Goal: Use online tool/utility: Utilize a website feature to perform a specific function

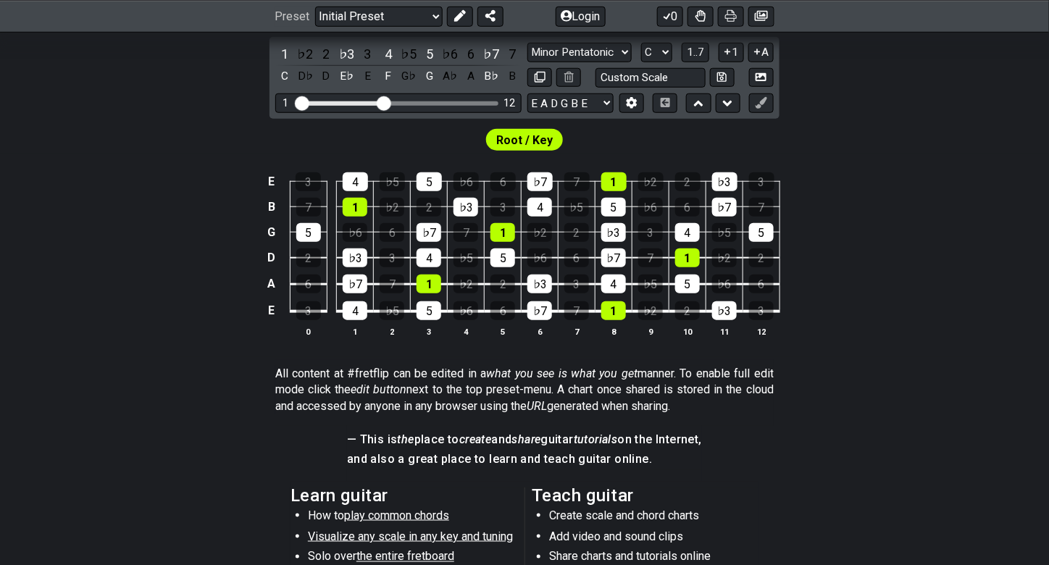
scroll to position [328, 0]
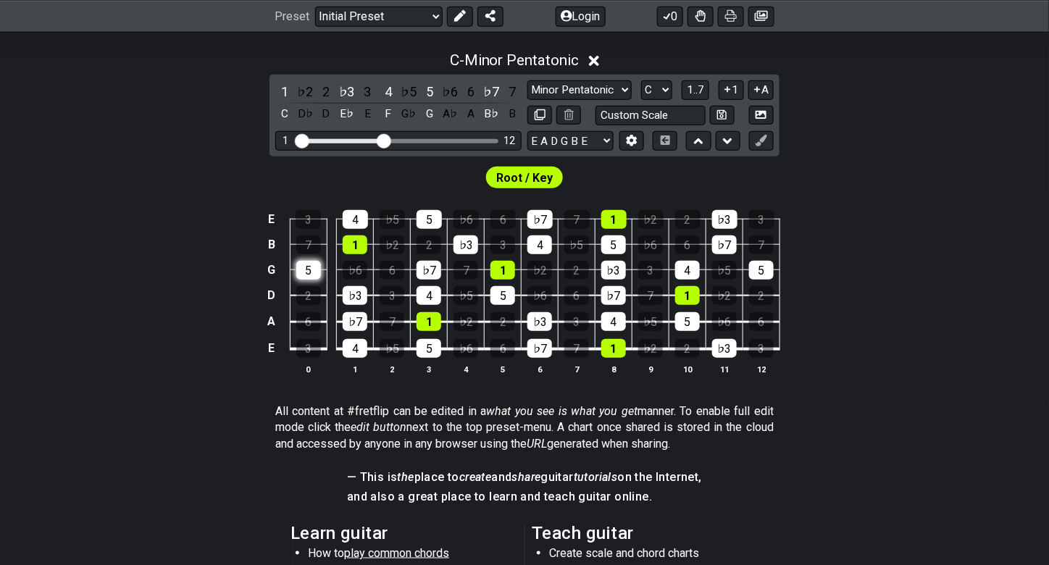
click at [311, 271] on div "5" at bounding box center [308, 270] width 25 height 19
click at [310, 270] on div "5" at bounding box center [308, 270] width 25 height 19
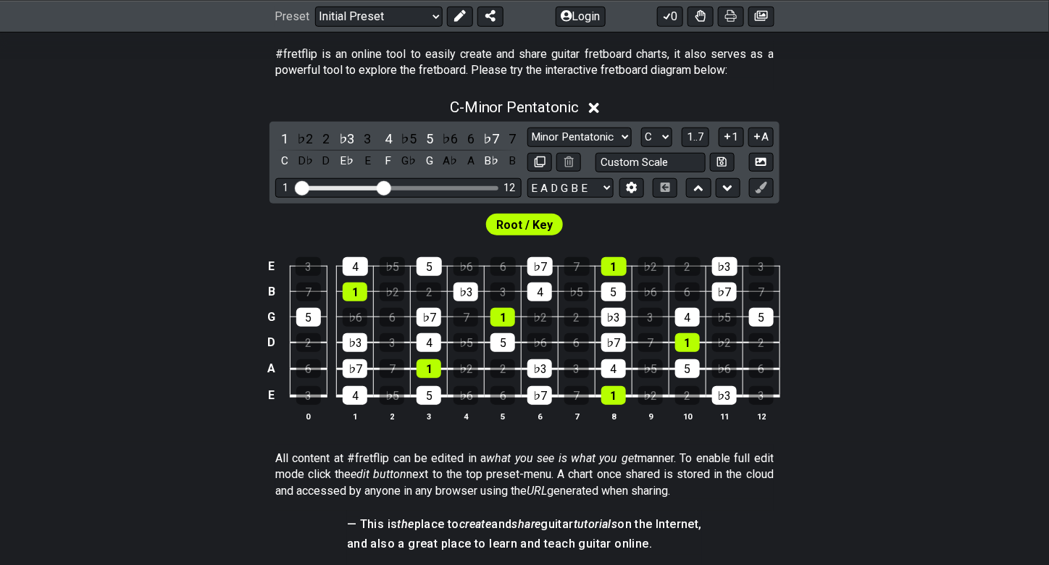
scroll to position [280, 0]
click at [67, 454] on section "All content at #fretflip can be edited in a what you see is what you get manner…" at bounding box center [524, 478] width 1049 height 66
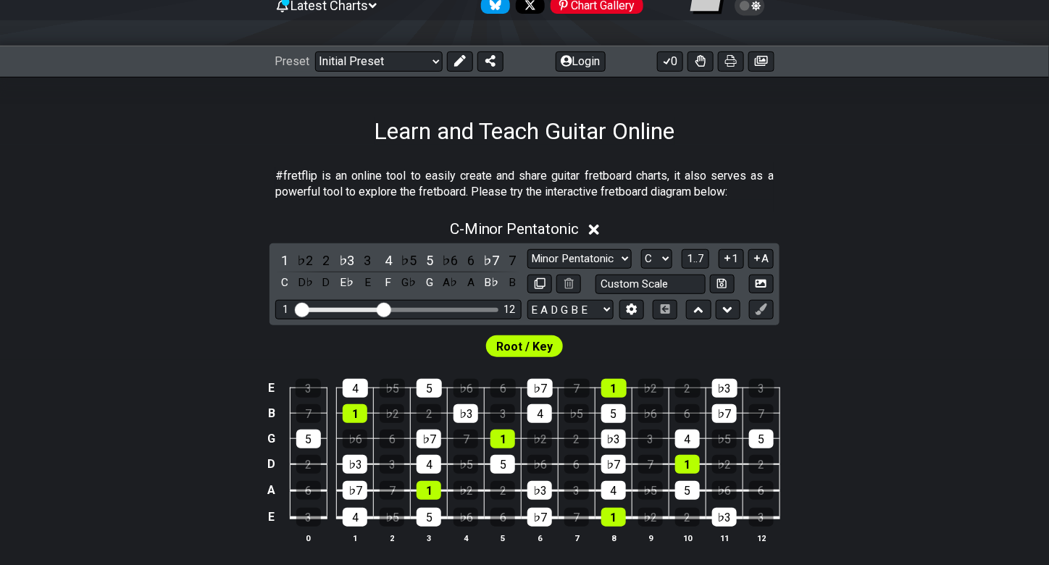
scroll to position [154, 0]
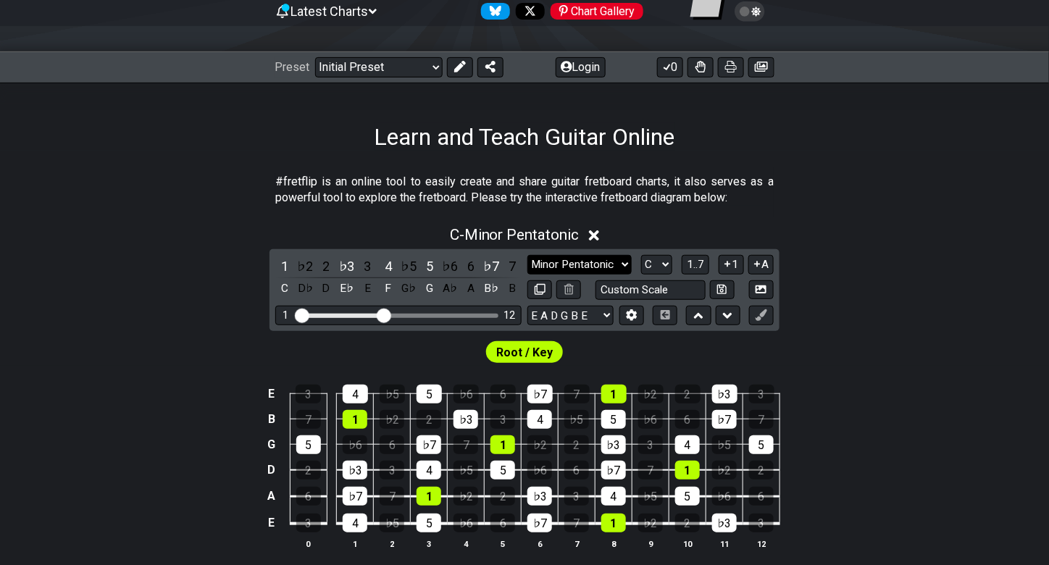
click at [612, 267] on select "Minor Pentatonic Click to edit Minor Pentatonic Major Pentatonic Minor Blues Ma…" at bounding box center [579, 265] width 104 height 20
select select "Minor Blues"
click at [527, 255] on select "Minor Pentatonic Click to edit Minor Pentatonic Major Pentatonic Minor Blues Ma…" at bounding box center [579, 265] width 104 height 20
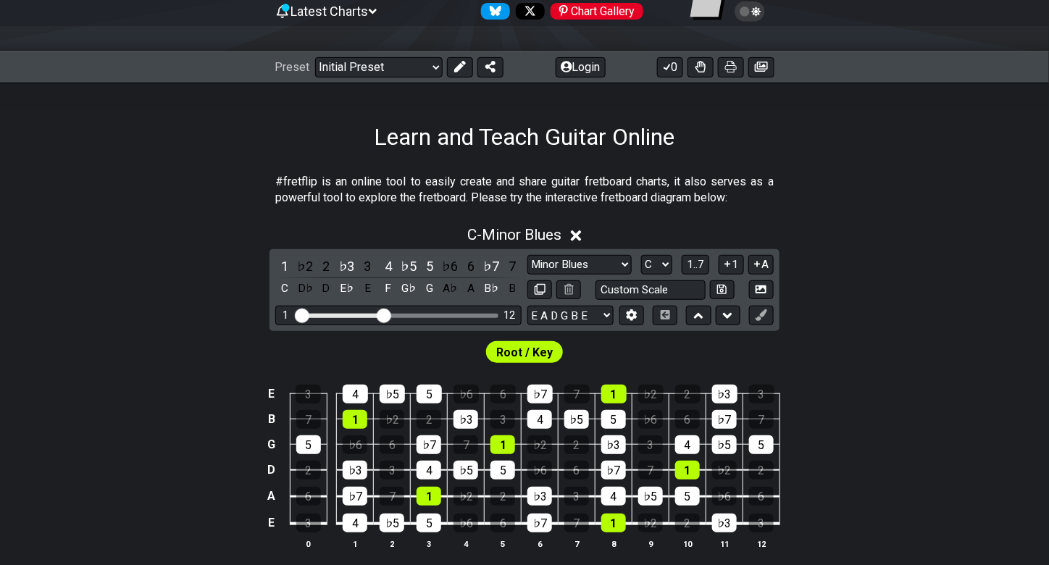
click at [46, 384] on div "E 3 4 ♭5 5 ♭6 6 ♭7 7 1 ♭2 2 ♭3 3 B 7 1 ♭2 2 ♭3 3 4 ♭5 5 ♭6 6 ♭7 7 G 5 ♭6 6 ♭7 7…" at bounding box center [524, 468] width 1049 height 204
